Goal: Task Accomplishment & Management: Manage account settings

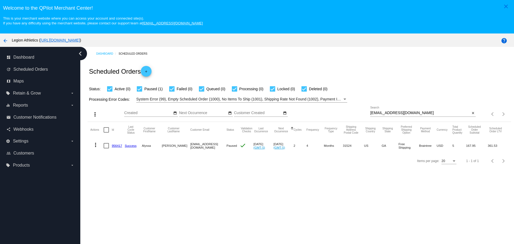
click at [397, 114] on input "[EMAIL_ADDRESS][DOMAIN_NAME]" at bounding box center [420, 113] width 100 height 4
paste input "lysbish09"
click at [94, 143] on mat-icon "more_vert" at bounding box center [95, 145] width 6 height 6
click at [112, 210] on span "Delete" at bounding box center [111, 209] width 11 height 4
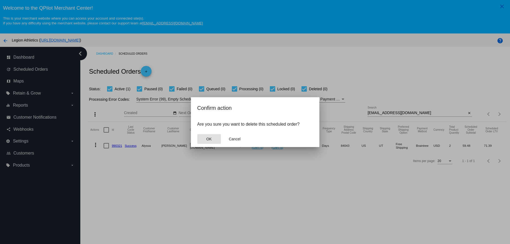
click at [213, 136] on button "OK" at bounding box center [209, 139] width 24 height 10
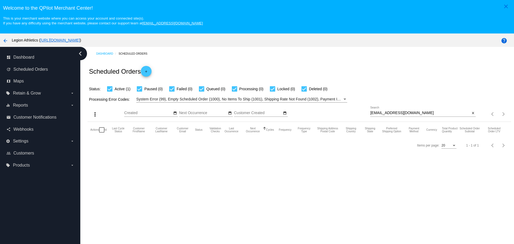
click at [388, 114] on input "[EMAIL_ADDRESS][DOMAIN_NAME]" at bounding box center [420, 113] width 100 height 4
paste input "[PERSON_NAME][EMAIL_ADDRESS][PERSON_NAME][DOMAIN_NAME]"
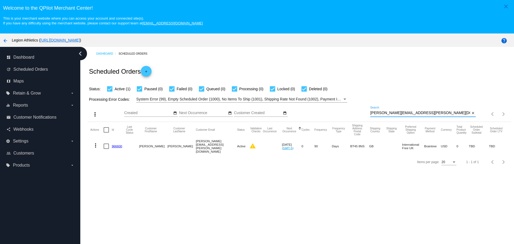
click at [94, 146] on mat-icon "more_vert" at bounding box center [95, 145] width 6 height 6
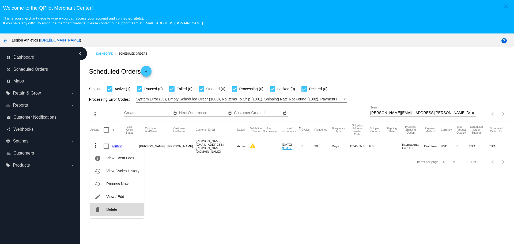
click at [124, 211] on button "delete Delete" at bounding box center [116, 209] width 53 height 13
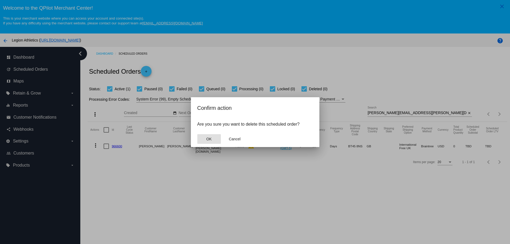
click at [215, 141] on button "OK" at bounding box center [209, 139] width 24 height 10
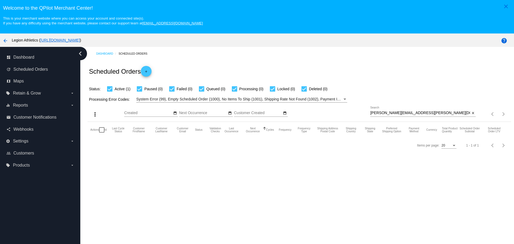
click at [413, 111] on input "[PERSON_NAME][EMAIL_ADDRESS][PERSON_NAME][DOMAIN_NAME]" at bounding box center [420, 113] width 100 height 4
paste input "[EMAIL_ADDRESS][DOMAIN_NAME]"
type input "[EMAIL_ADDRESS][DOMAIN_NAME]"
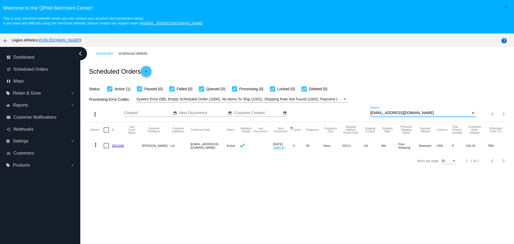
click at [116, 144] on link "1011160" at bounding box center [118, 145] width 12 height 3
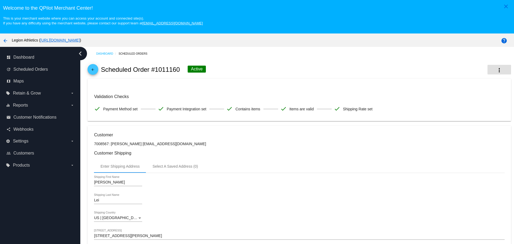
click at [495, 66] on button "more_vert" at bounding box center [500, 70] width 24 height 10
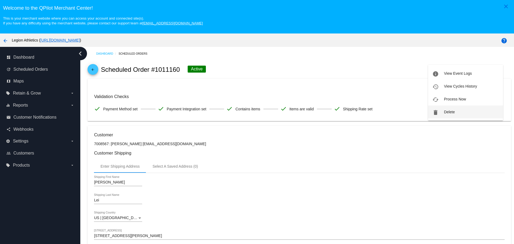
click at [451, 111] on span "Delete" at bounding box center [449, 112] width 11 height 4
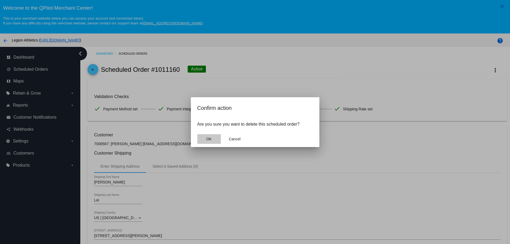
click at [211, 136] on button "OK" at bounding box center [209, 139] width 24 height 10
